Goal: Task Accomplishment & Management: Manage account settings

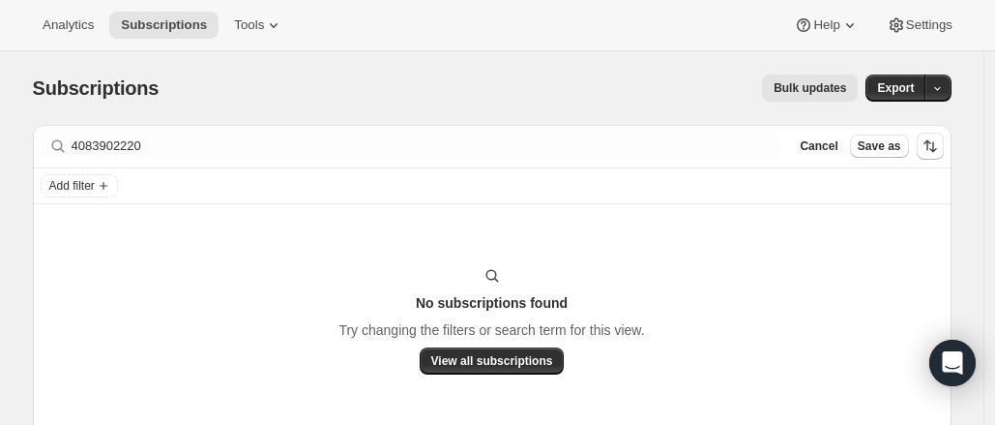
drag, startPoint x: 853, startPoint y: 167, endPoint x: 843, endPoint y: 160, distance: 12.4
click at [843, 160] on div "Filter subscribers 4083902220 Clear Cancel Save as" at bounding box center [492, 147] width 919 height 44
drag, startPoint x: 843, startPoint y: 160, endPoint x: 834, endPoint y: 146, distance: 16.6
click at [834, 146] on div "Filter subscribers 4083902220 Clear Cancel Save as" at bounding box center [492, 146] width 919 height 43
click at [834, 146] on span "Cancel" at bounding box center [819, 145] width 38 height 15
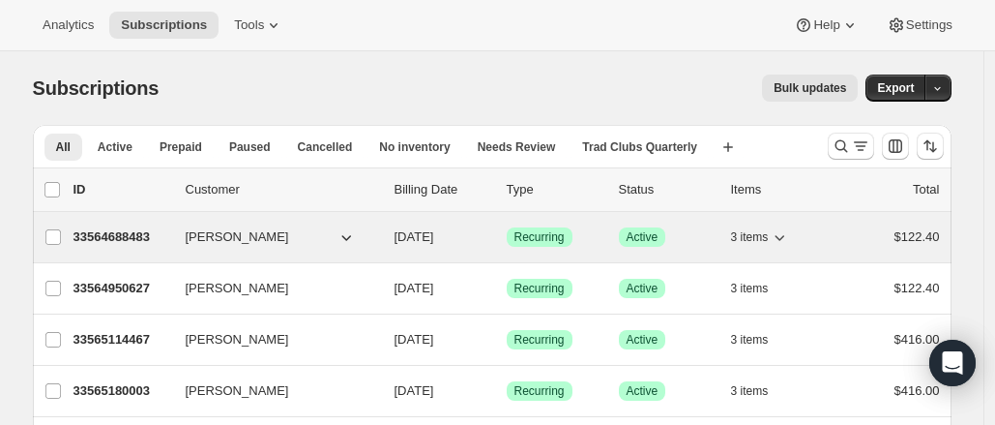
click at [114, 229] on p "33564688483" at bounding box center [122, 236] width 97 height 19
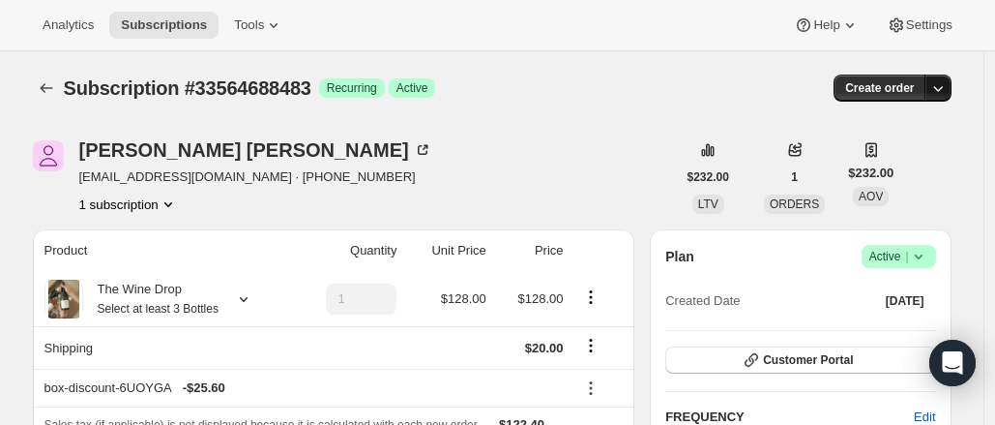
click at [948, 86] on icon "button" at bounding box center [938, 87] width 19 height 19
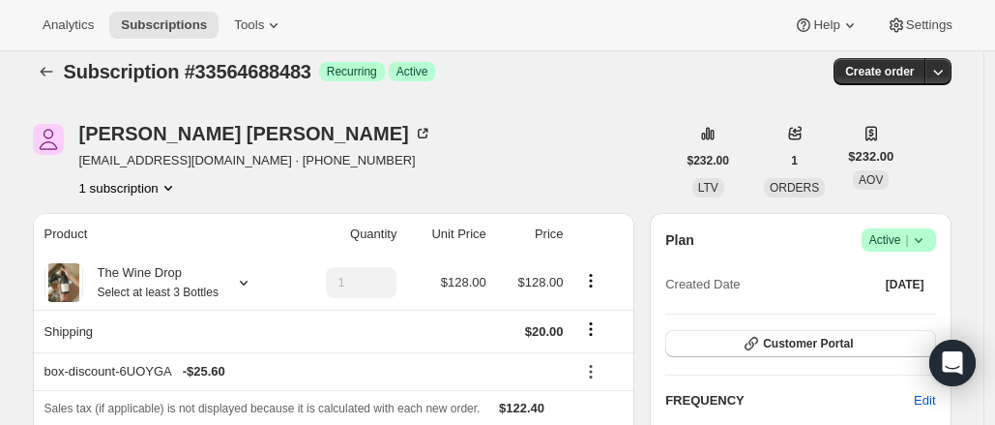
scroll to position [15, 0]
click at [943, 67] on icon "button" at bounding box center [938, 72] width 19 height 19
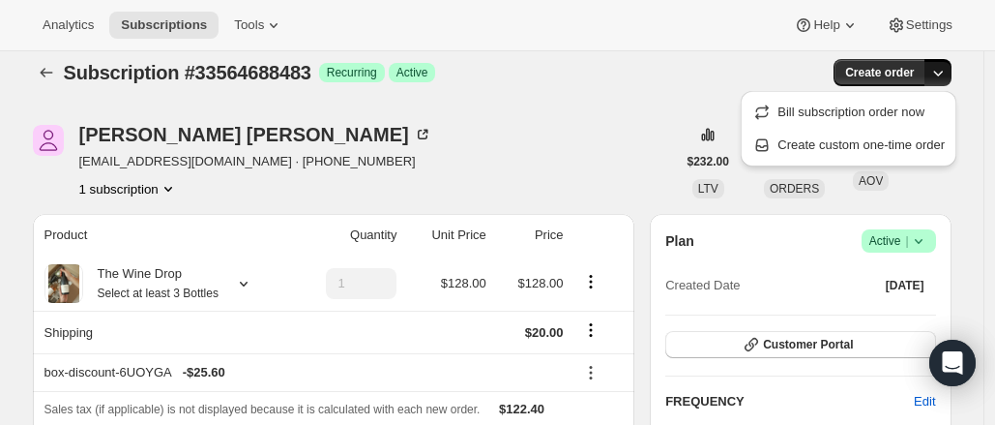
click at [526, 78] on div "Subscription #33564688483 Success Recurring Success Active" at bounding box center [344, 72] width 560 height 27
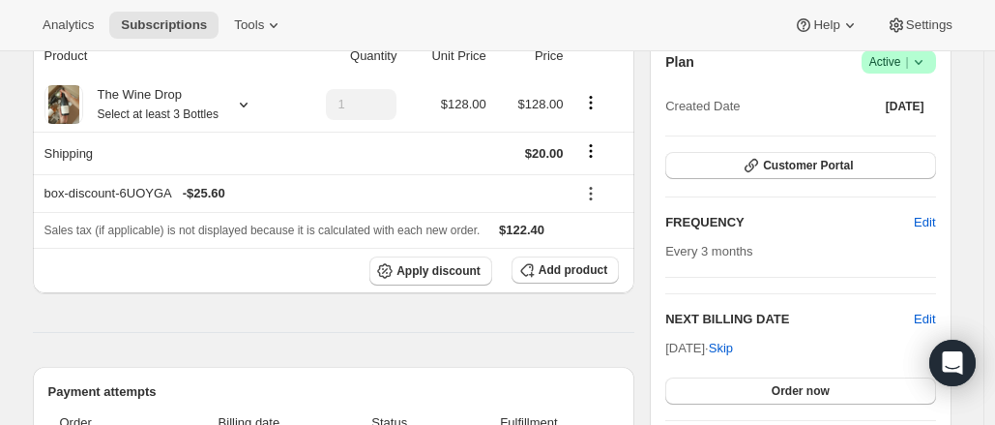
scroll to position [195, 0]
click at [241, 103] on icon at bounding box center [243, 103] width 19 height 19
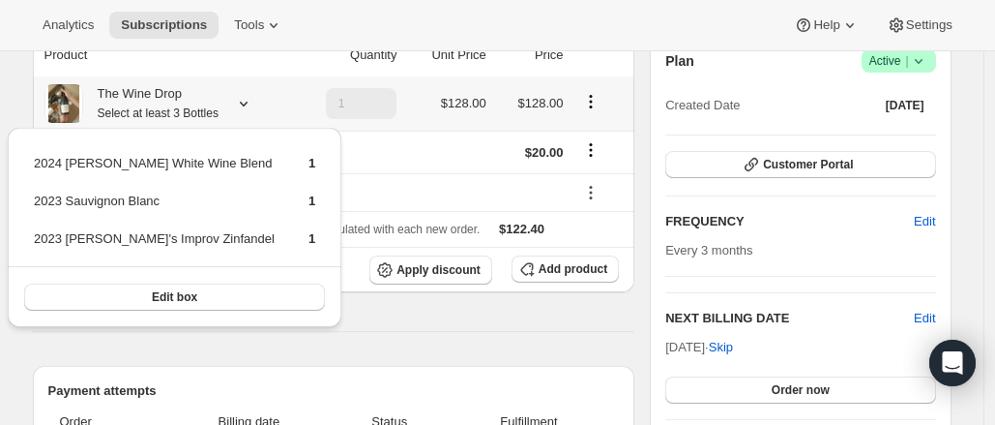
click at [241, 103] on icon at bounding box center [243, 103] width 19 height 19
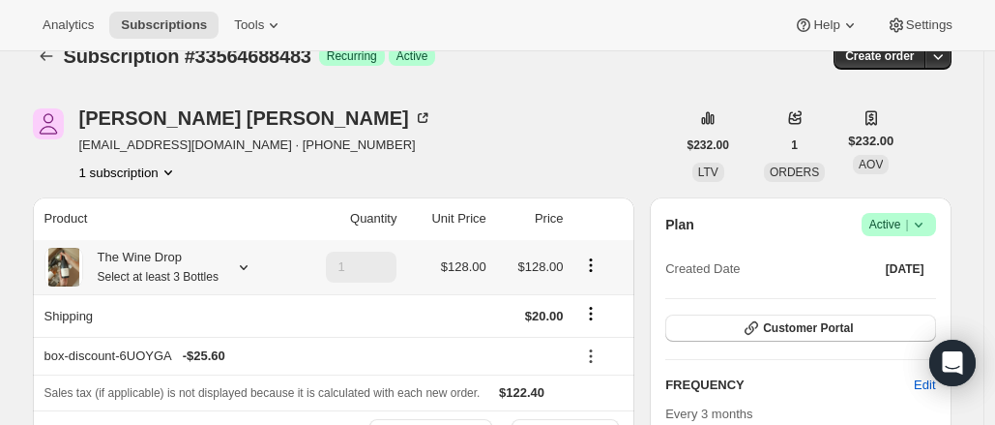
scroll to position [0, 0]
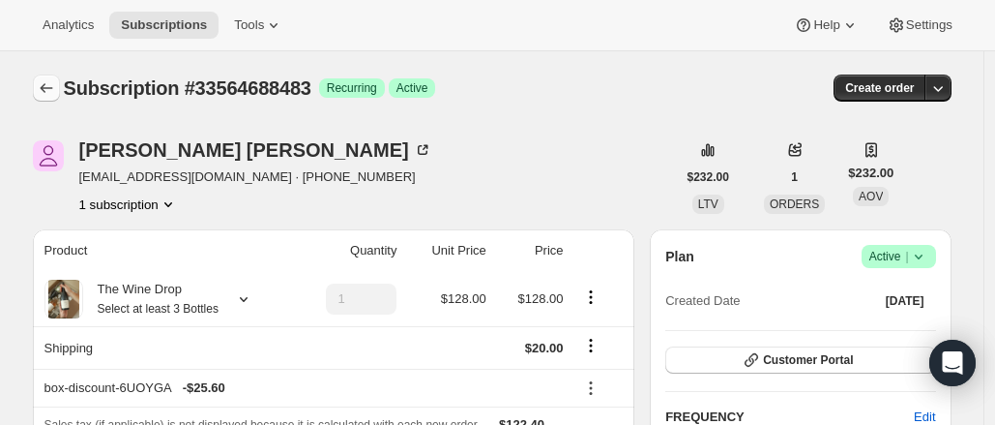
click at [51, 83] on icon "Subscriptions" at bounding box center [46, 87] width 19 height 19
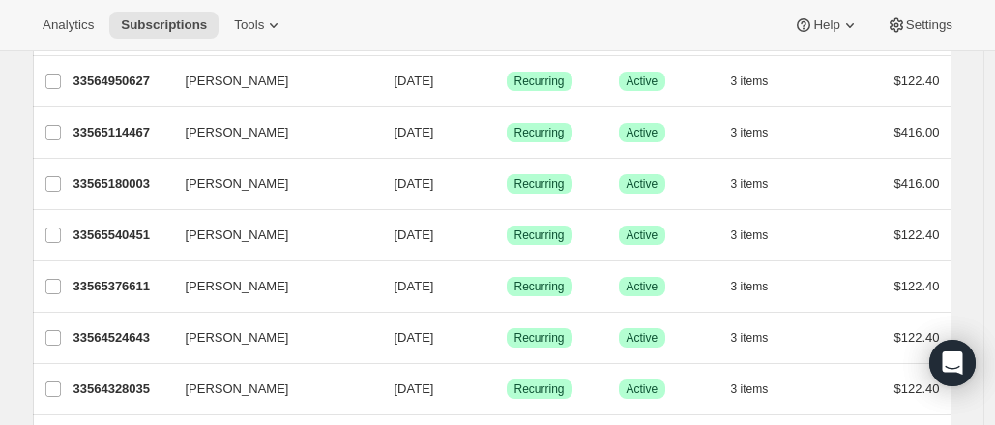
scroll to position [205, 0]
